Goal: Consume media (video, audio): Consume media (video, audio)

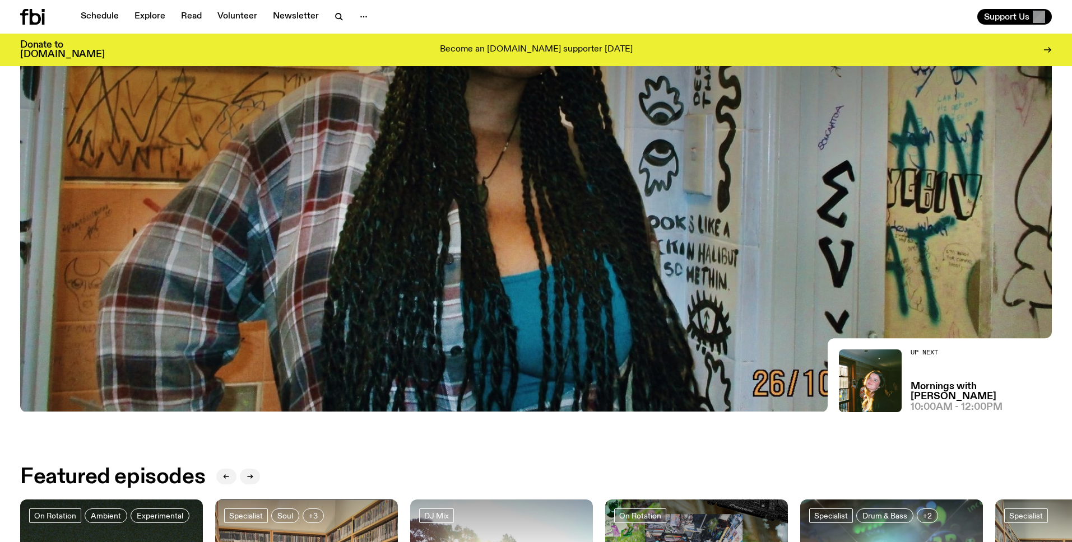
scroll to position [541, 0]
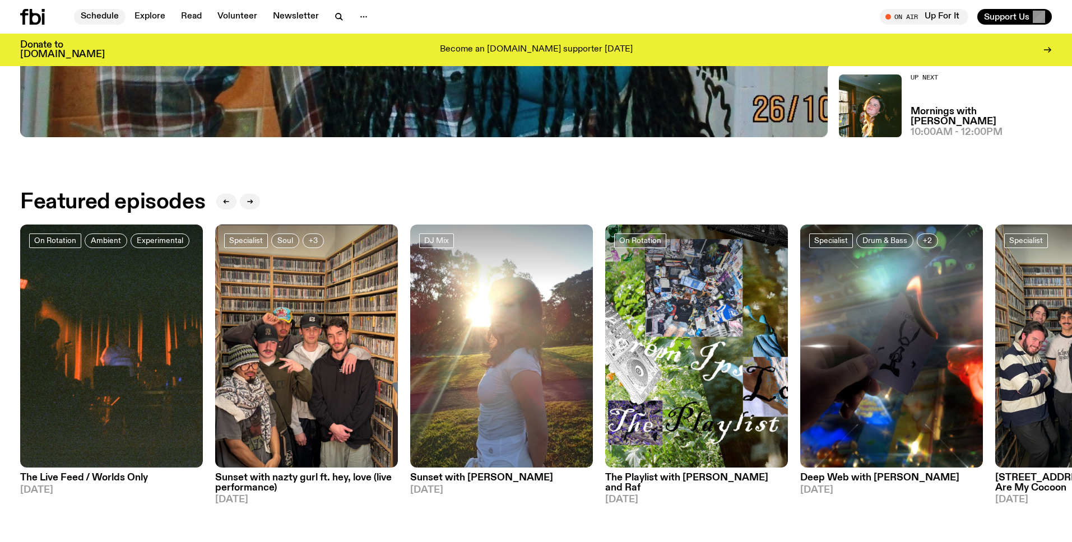
click at [118, 16] on link "Schedule" at bounding box center [100, 17] width 52 height 16
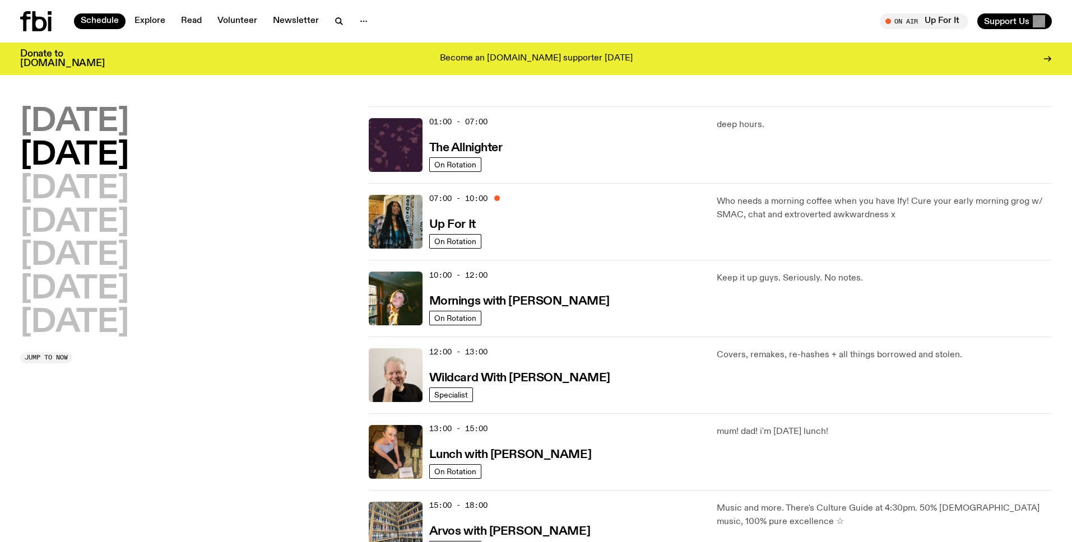
click at [129, 122] on h2 "[DATE]" at bounding box center [74, 121] width 109 height 31
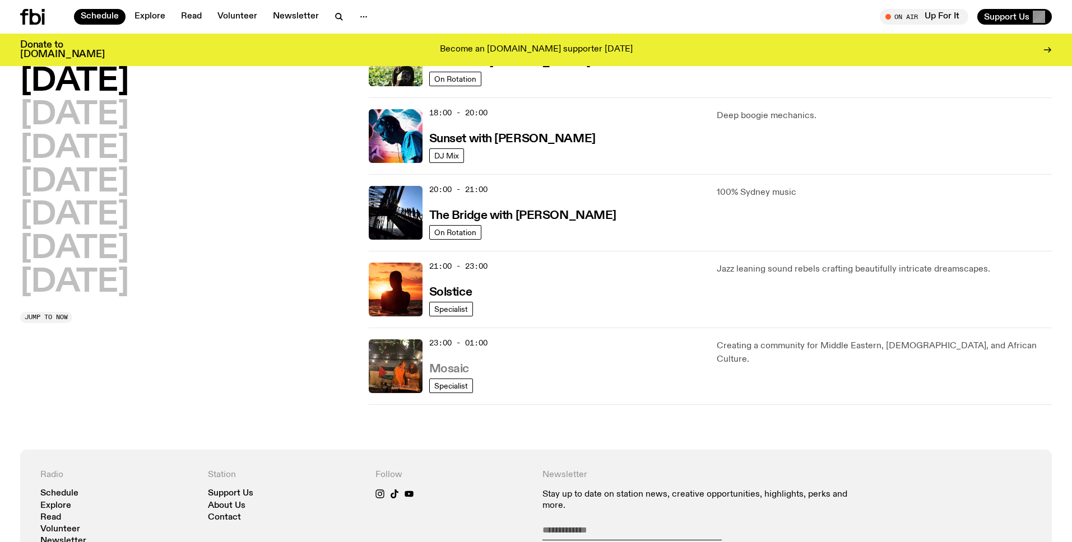
scroll to position [384, 0]
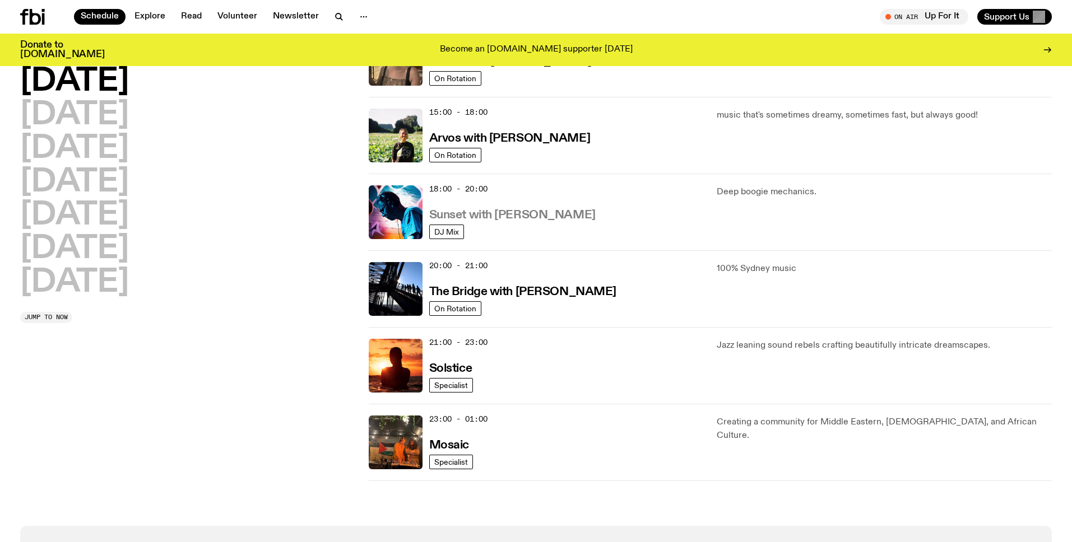
click at [518, 220] on h3 "Sunset with [PERSON_NAME]" at bounding box center [512, 216] width 166 height 12
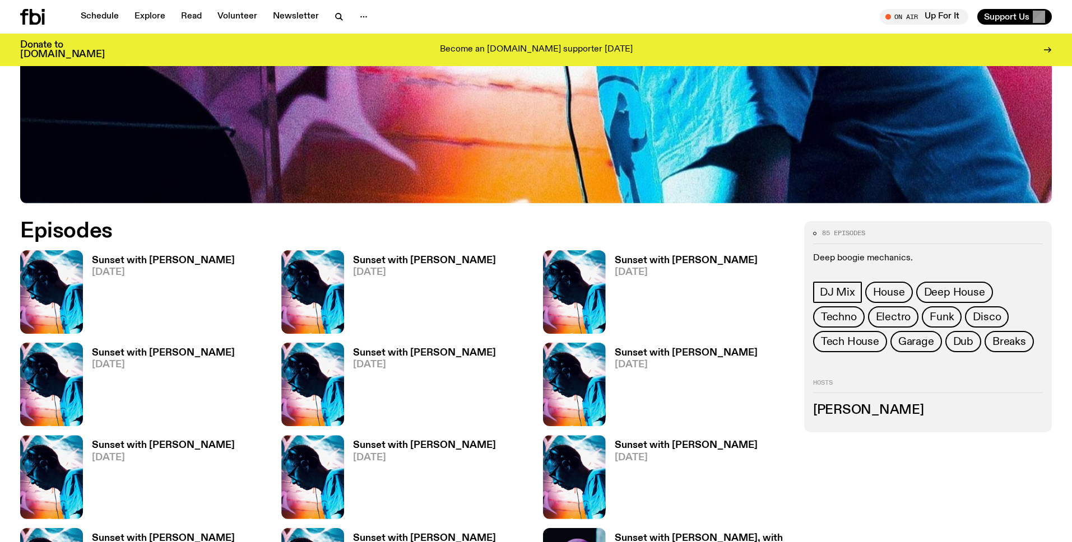
scroll to position [520, 0]
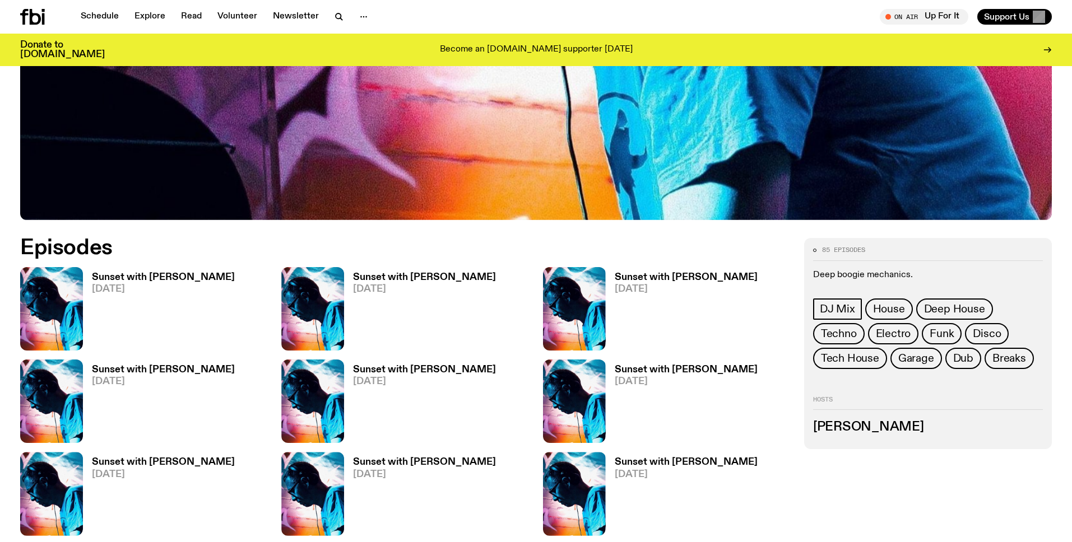
click at [206, 273] on h3 "Sunset with [PERSON_NAME]" at bounding box center [163, 278] width 143 height 10
